Goal: Find contact information: Find contact information

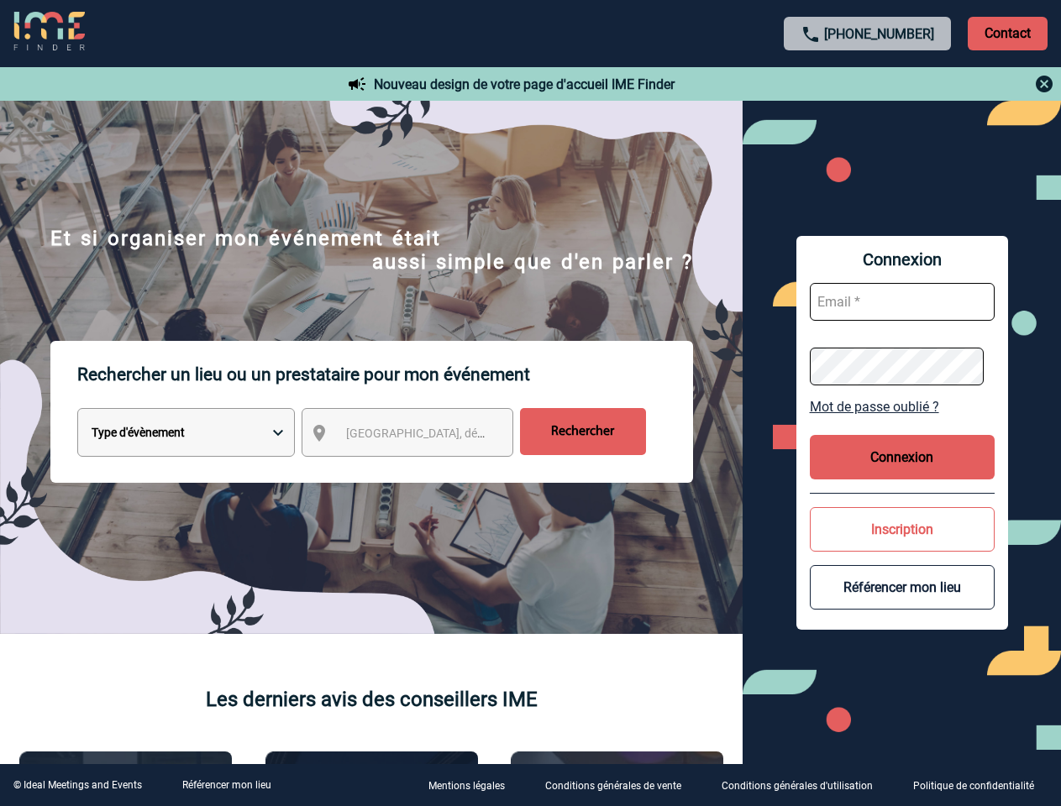
click at [530, 403] on p "Rechercher un lieu ou un prestataire pour mon événement" at bounding box center [385, 374] width 616 height 67
click at [1007, 33] on p "Contact" at bounding box center [1007, 34] width 80 height 34
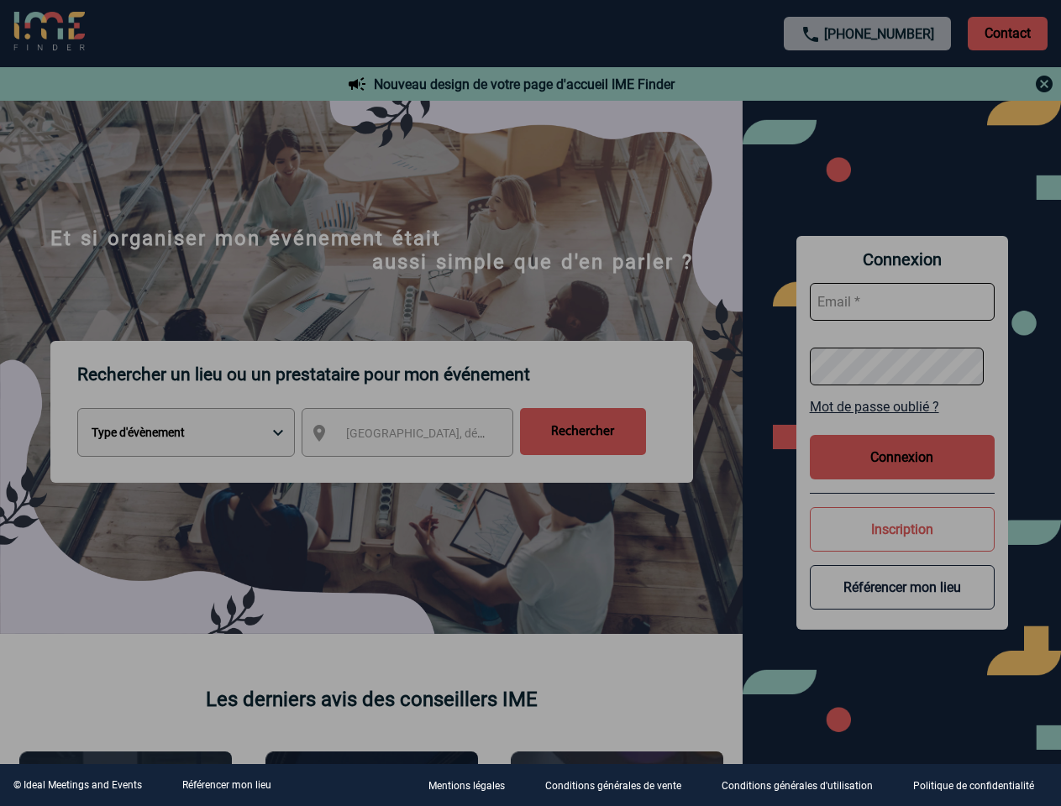
click at [868, 84] on body "[PHONE_NUMBER] Contact Contact Nouveau design de votre page d'accueil IME Finde…" at bounding box center [530, 403] width 1061 height 806
click at [422, 436] on div at bounding box center [530, 403] width 1061 height 806
click at [902, 406] on div at bounding box center [530, 403] width 1061 height 806
click at [902, 457] on div at bounding box center [530, 403] width 1061 height 806
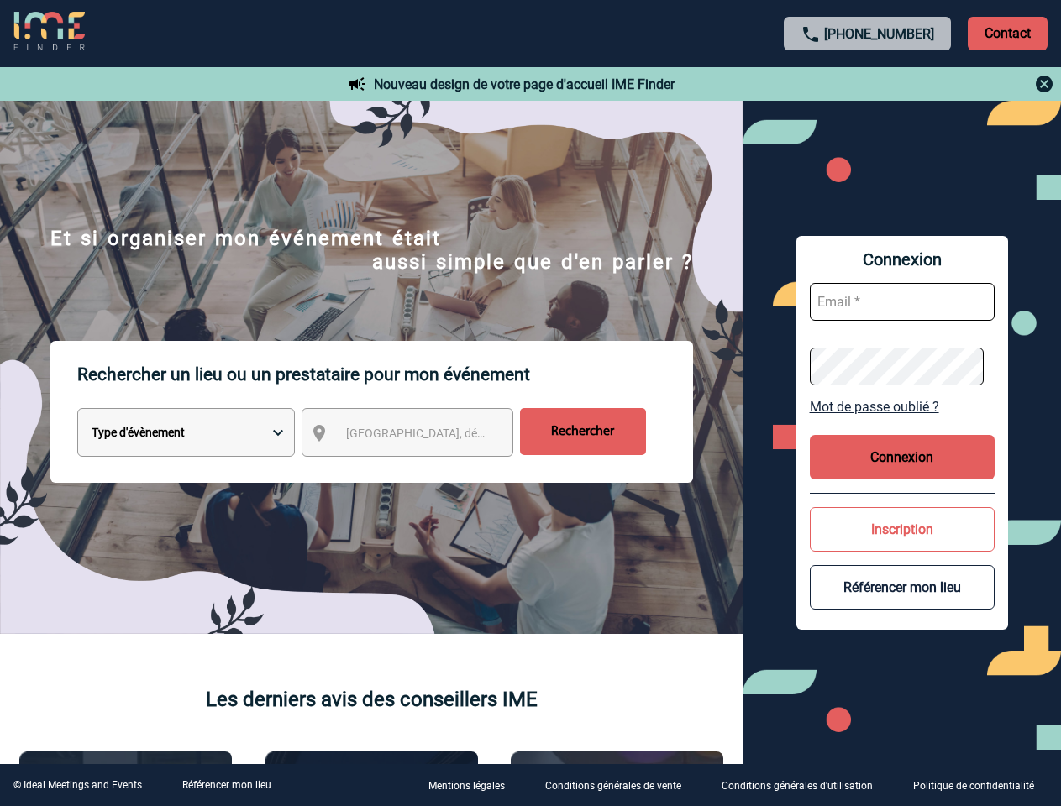
click at [902, 529] on body "[PHONE_NUMBER] Contact Contact Nouveau design de votre page d'accueil IME Finde…" at bounding box center [530, 403] width 1061 height 806
click at [902, 587] on button "Référencer mon lieu" at bounding box center [902, 587] width 185 height 45
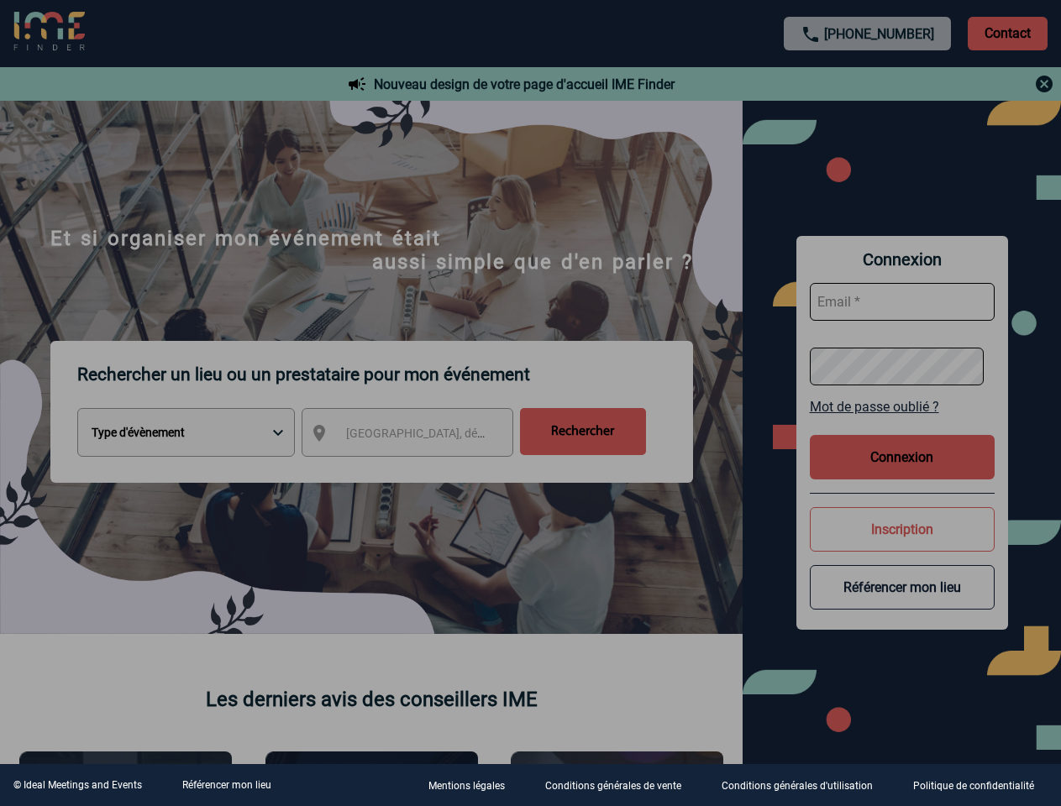
click at [226, 785] on link "Référencer mon lieu" at bounding box center [226, 785] width 89 height 12
